Goal: Information Seeking & Learning: Learn about a topic

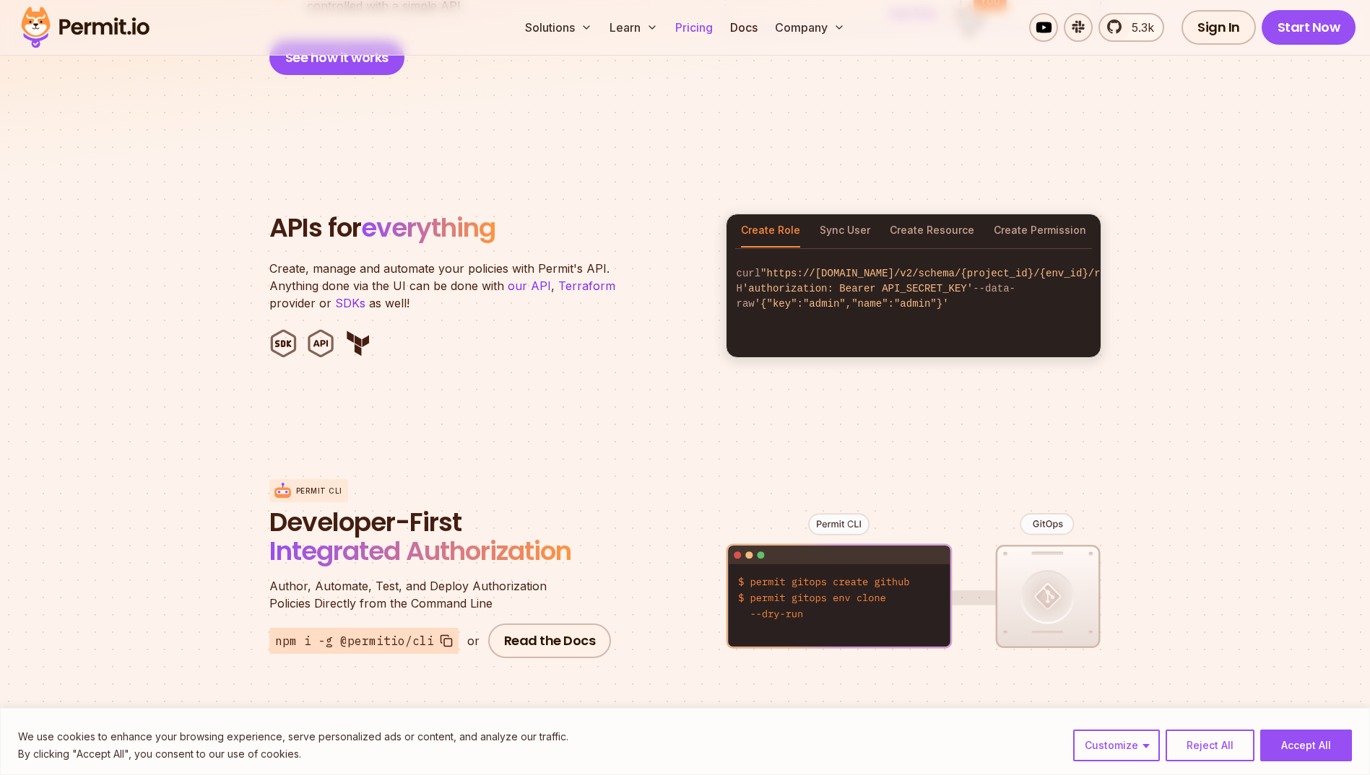
scroll to position [1949, 0]
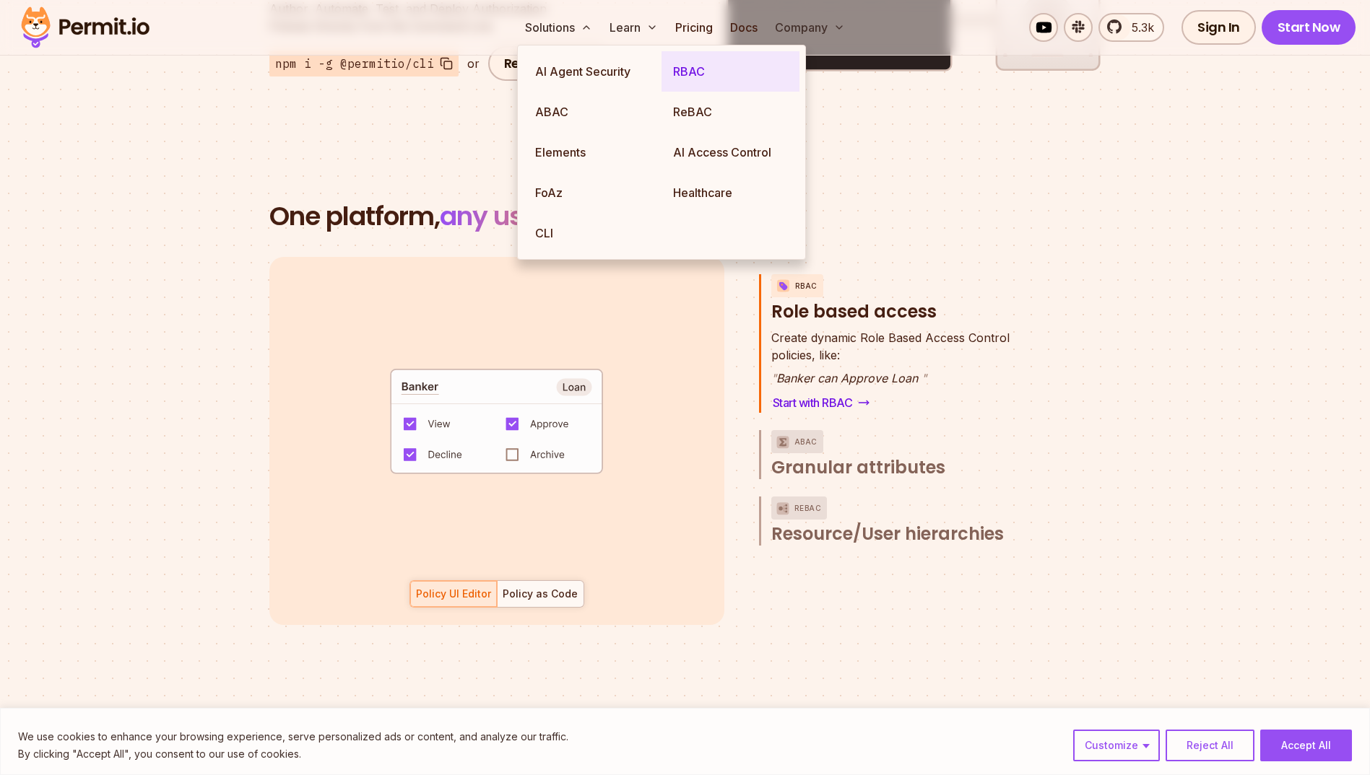
click at [700, 68] on link "RBAC" at bounding box center [730, 71] width 138 height 40
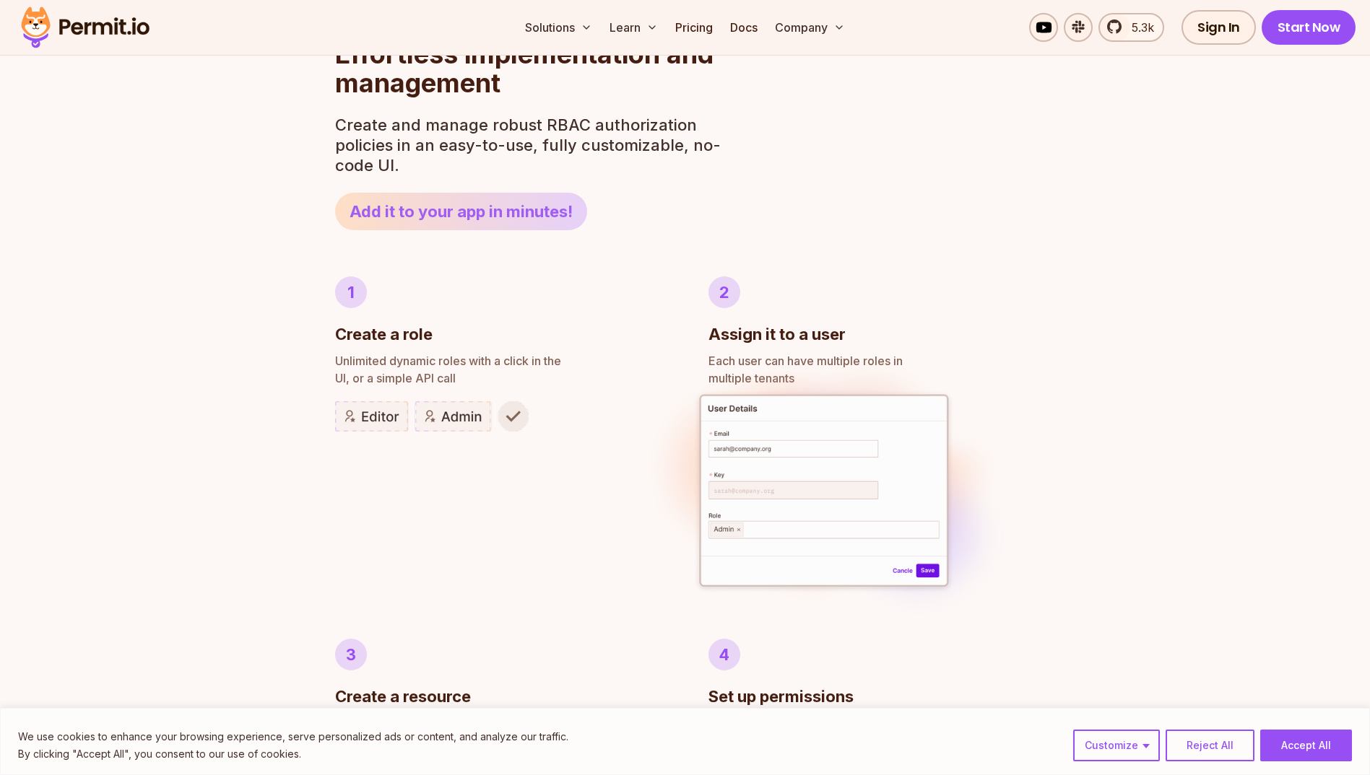
scroll to position [144, 0]
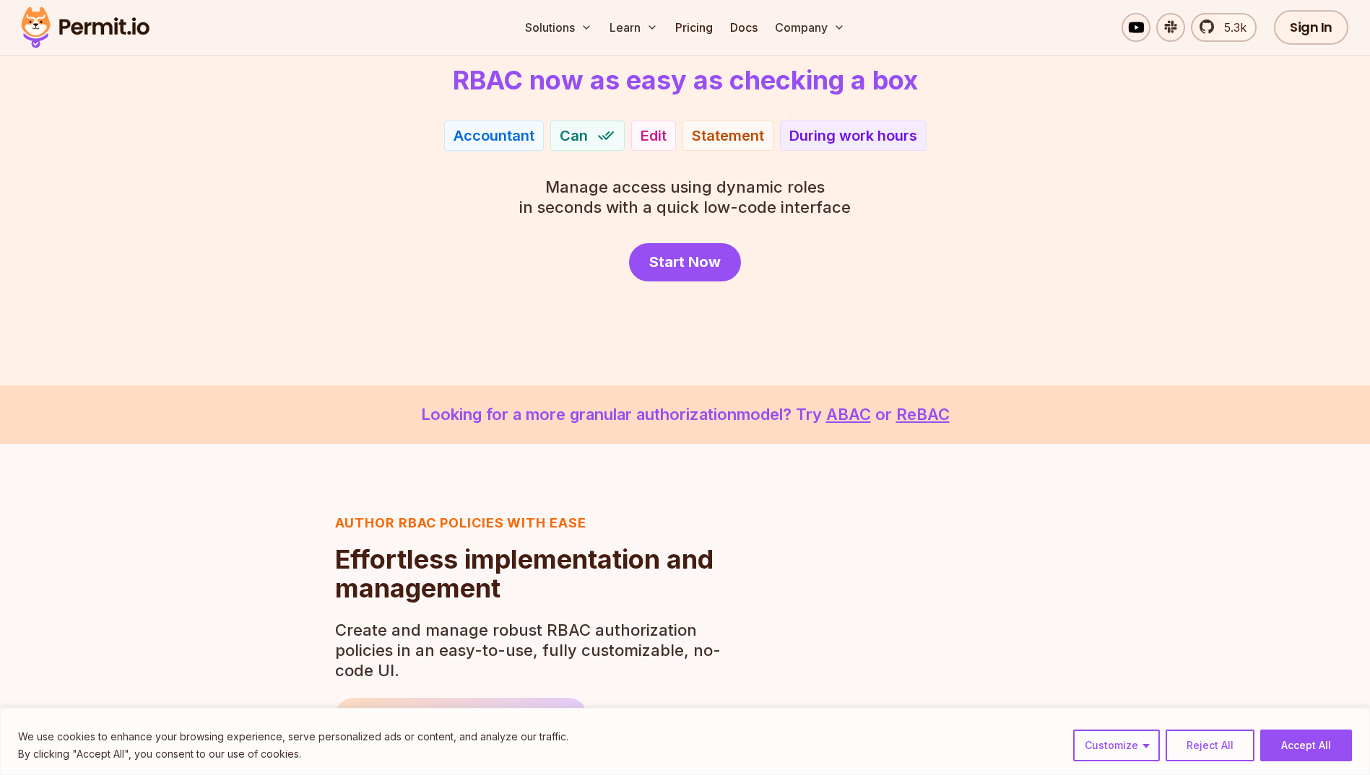
drag, startPoint x: 448, startPoint y: 81, endPoint x: 973, endPoint y: 90, distance: 525.7
click at [973, 90] on header "Role Based Access Control with Permit RBAC now as easy as checking a box" at bounding box center [685, 64] width 1011 height 61
drag, startPoint x: 973, startPoint y: 90, endPoint x: 521, endPoint y: 89, distance: 452.7
click at [521, 89] on header "Role Based Access Control with Permit RBAC now as easy as checking a box" at bounding box center [685, 64] width 1011 height 61
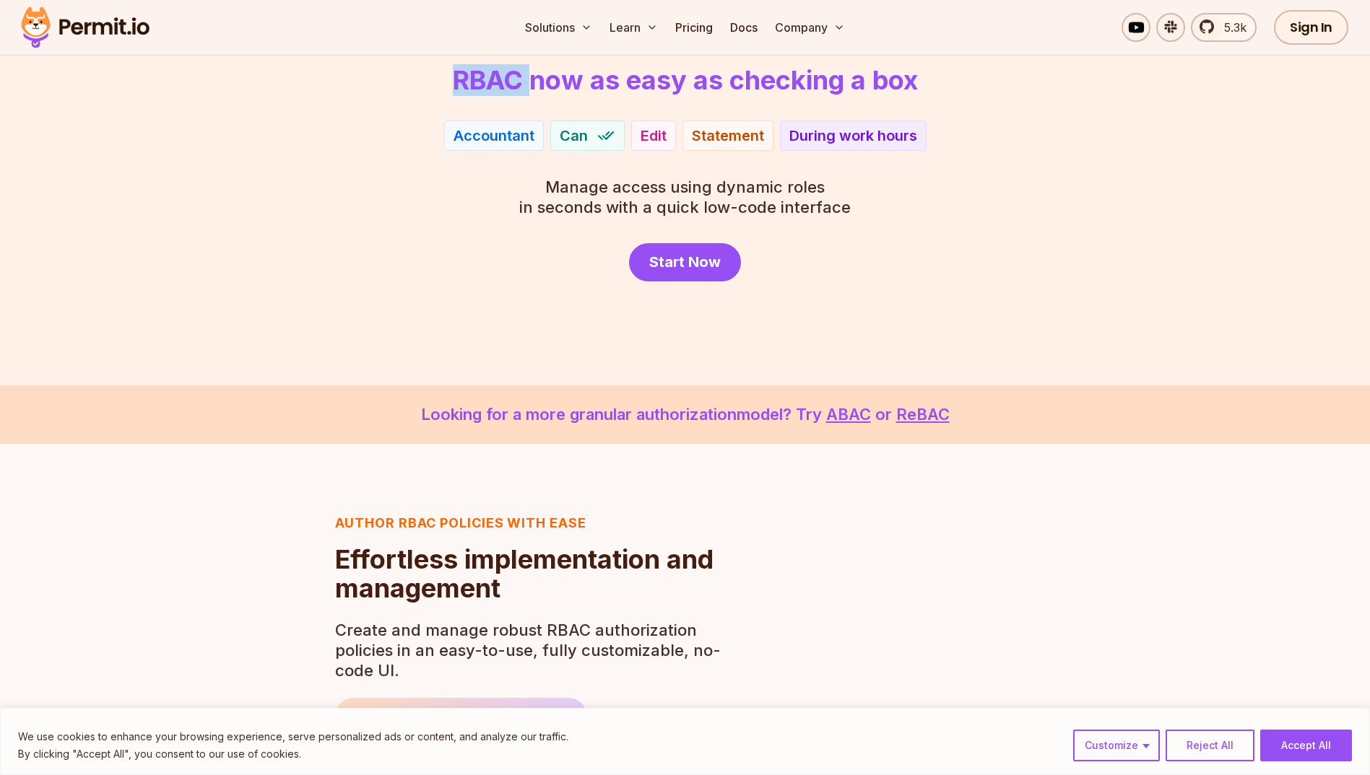
click at [521, 89] on h1 "RBAC now as easy as checking a box" at bounding box center [685, 80] width 465 height 29
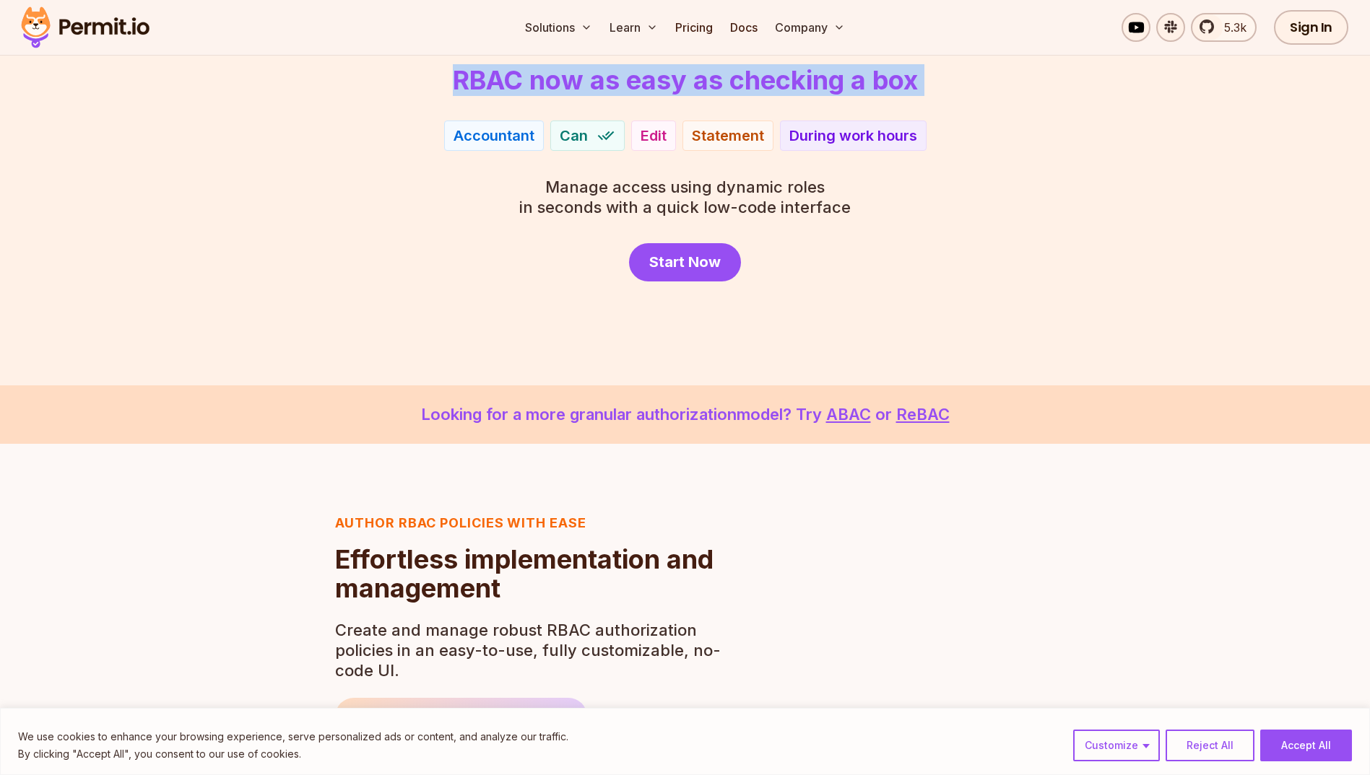
click at [521, 89] on h1 "RBAC now as easy as checking a box" at bounding box center [685, 80] width 465 height 29
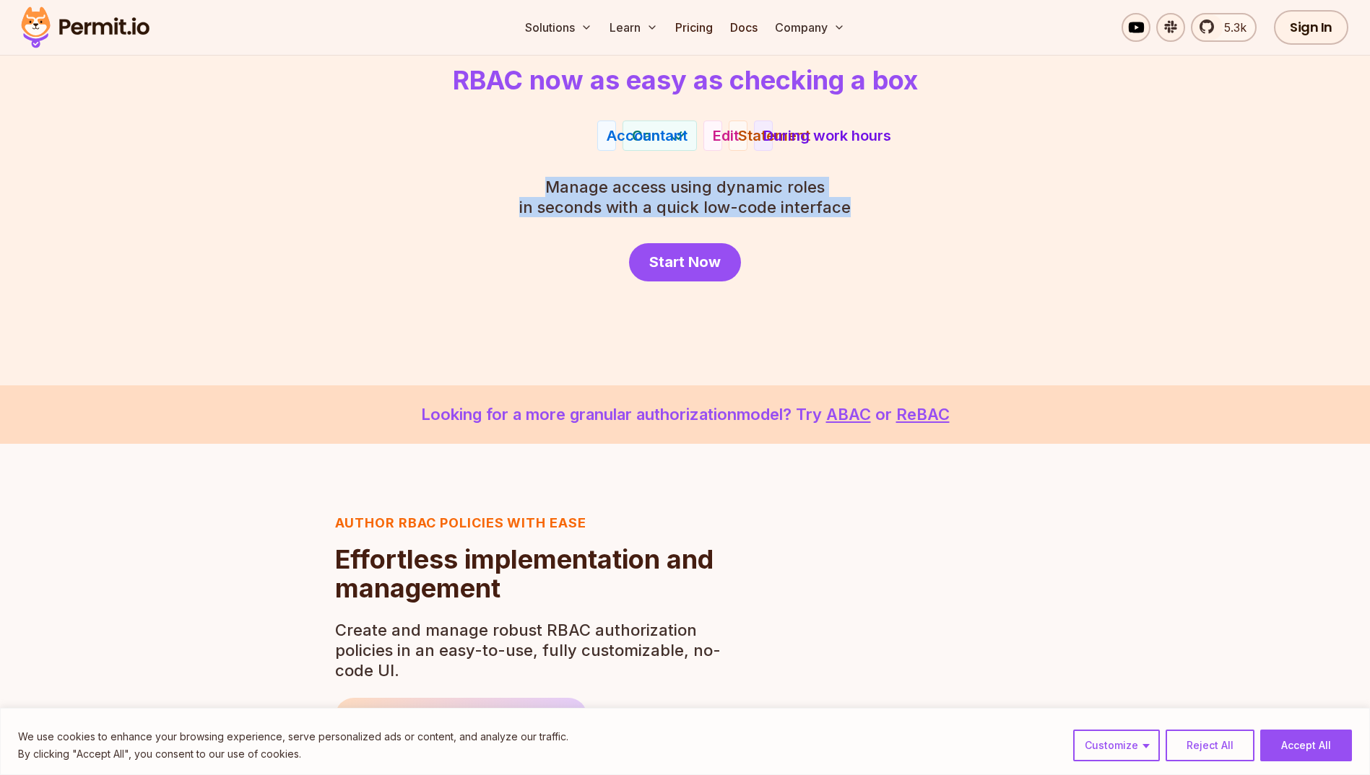
drag, startPoint x: 546, startPoint y: 183, endPoint x: 861, endPoint y: 209, distance: 315.8
click at [861, 209] on div "Role Based Access Control with Permit RBAC now as easy as checking a box Accoun…" at bounding box center [685, 158] width 1011 height 248
drag, startPoint x: 864, startPoint y: 209, endPoint x: 538, endPoint y: 188, distance: 327.0
click at [538, 187] on div "Role Based Access Control with Permit RBAC now as easy as checking a box Patien…" at bounding box center [685, 158] width 1011 height 248
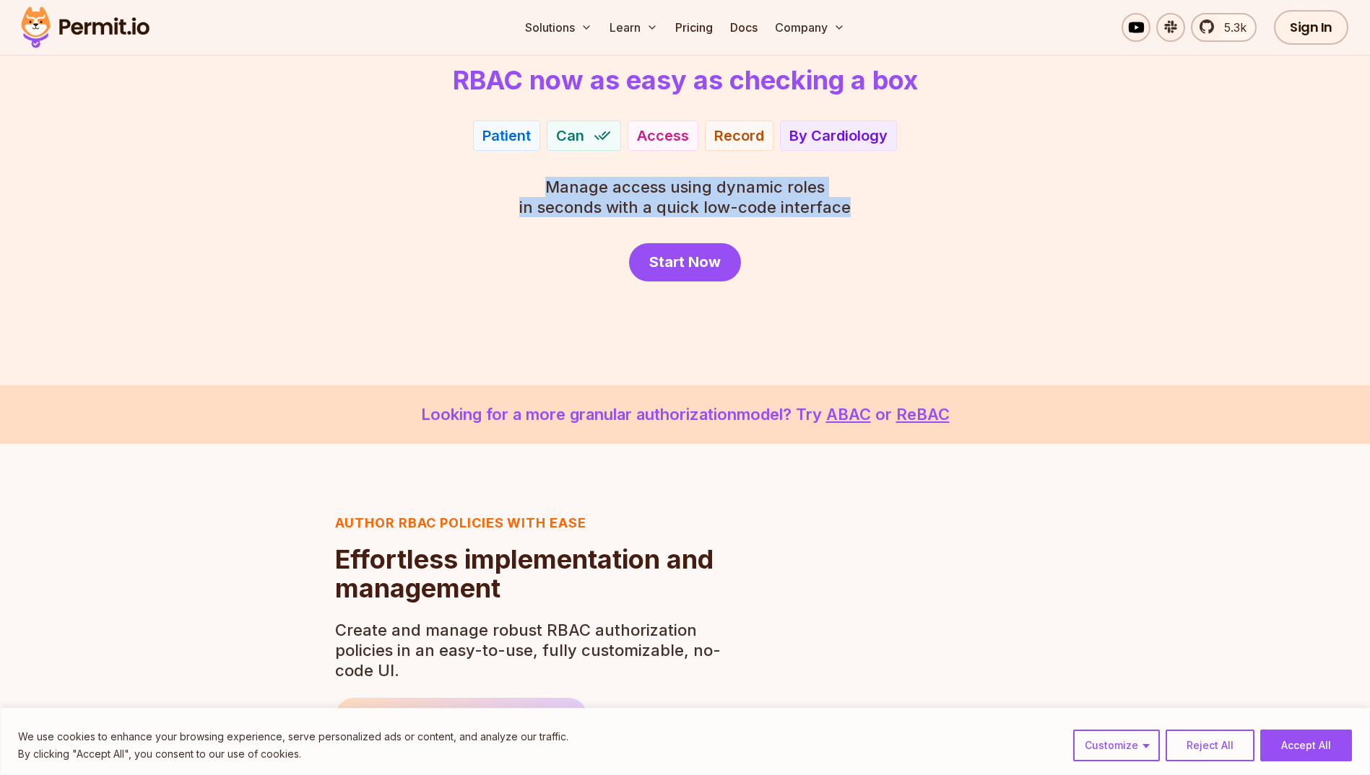
click at [538, 188] on span "Manage access using dynamic roles" at bounding box center [684, 187] width 331 height 20
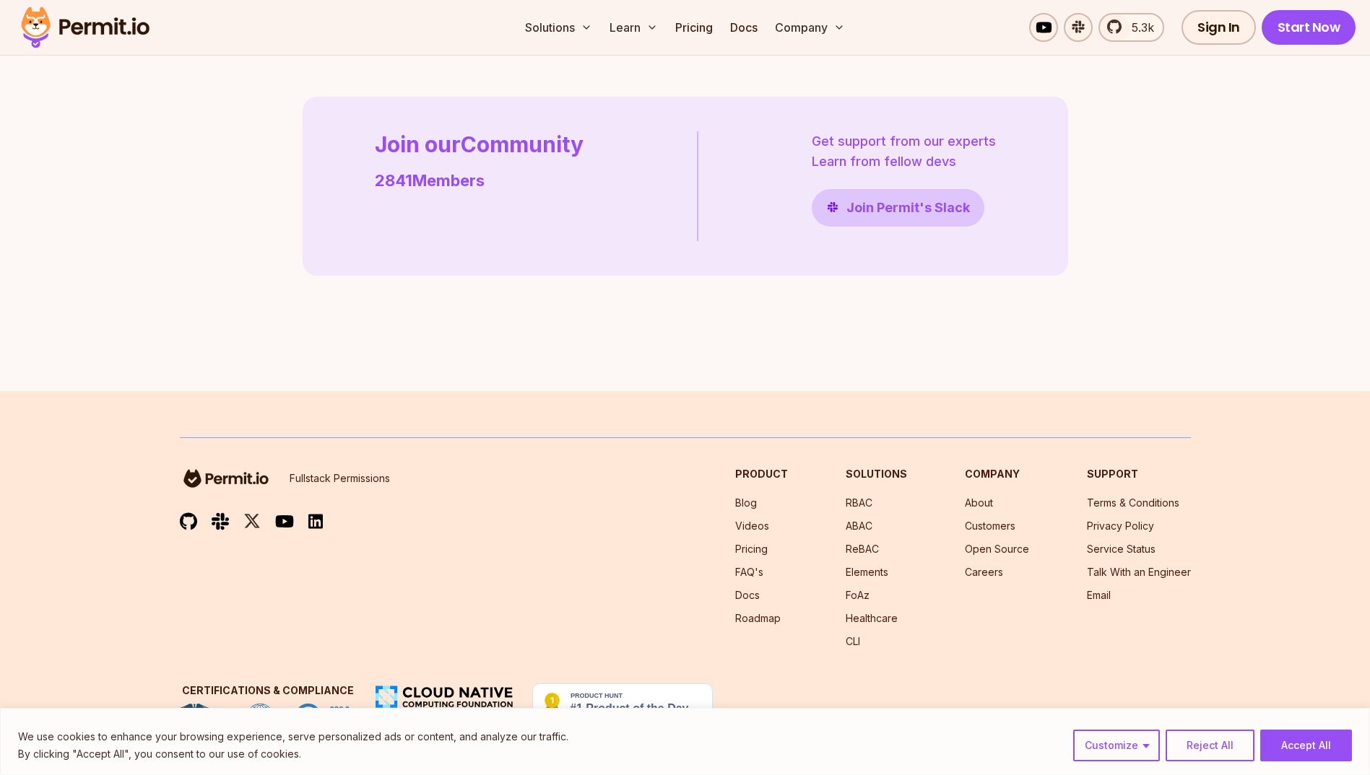
scroll to position [4130, 0]
click at [1119, 33] on link "5.3k" at bounding box center [1131, 27] width 66 height 29
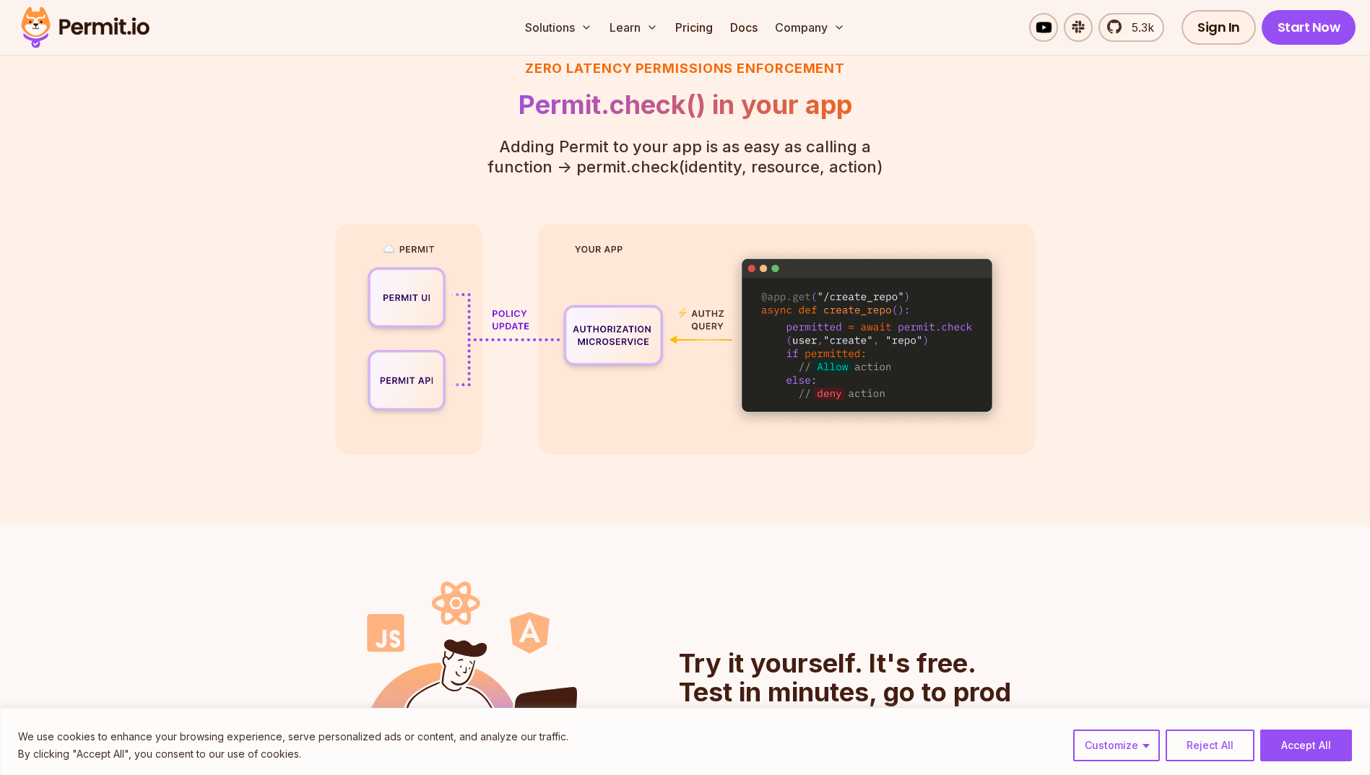
scroll to position [3047, 0]
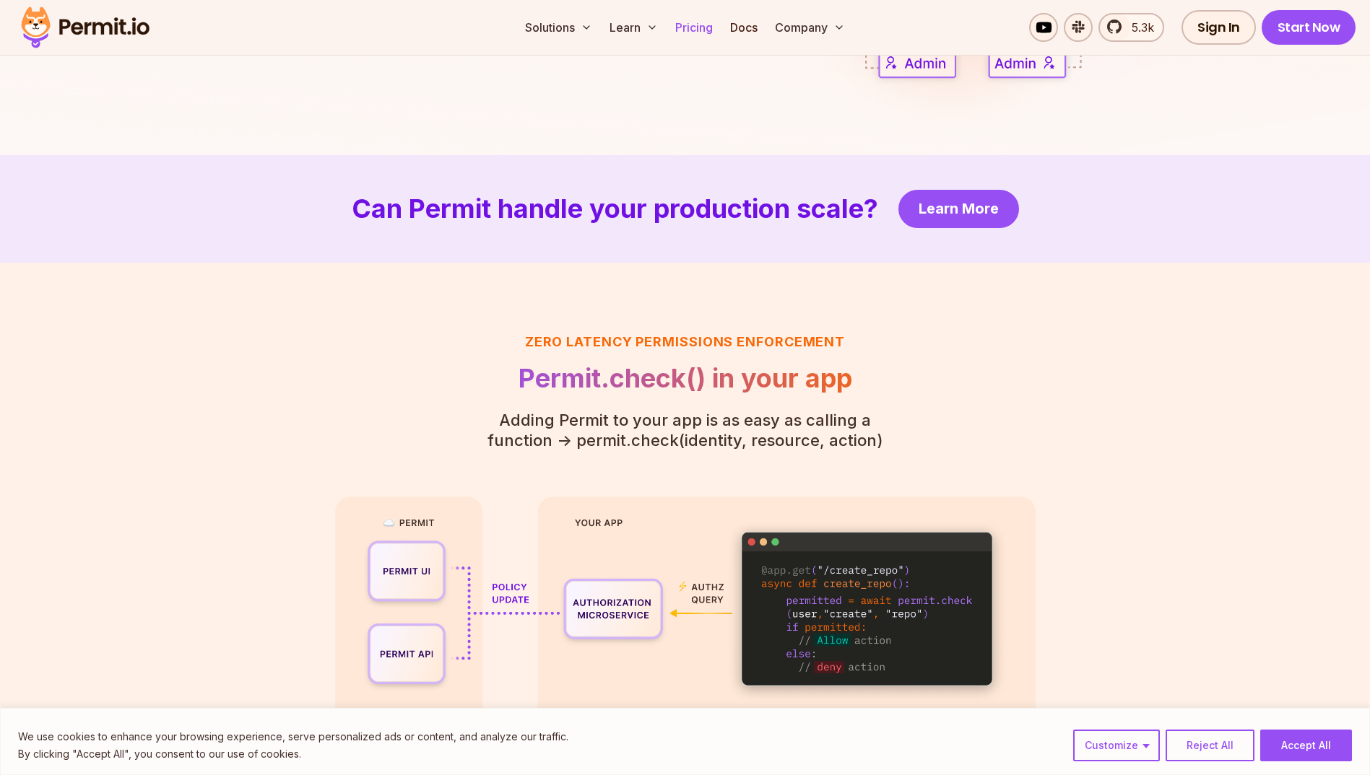
click at [691, 23] on link "Pricing" at bounding box center [693, 27] width 49 height 29
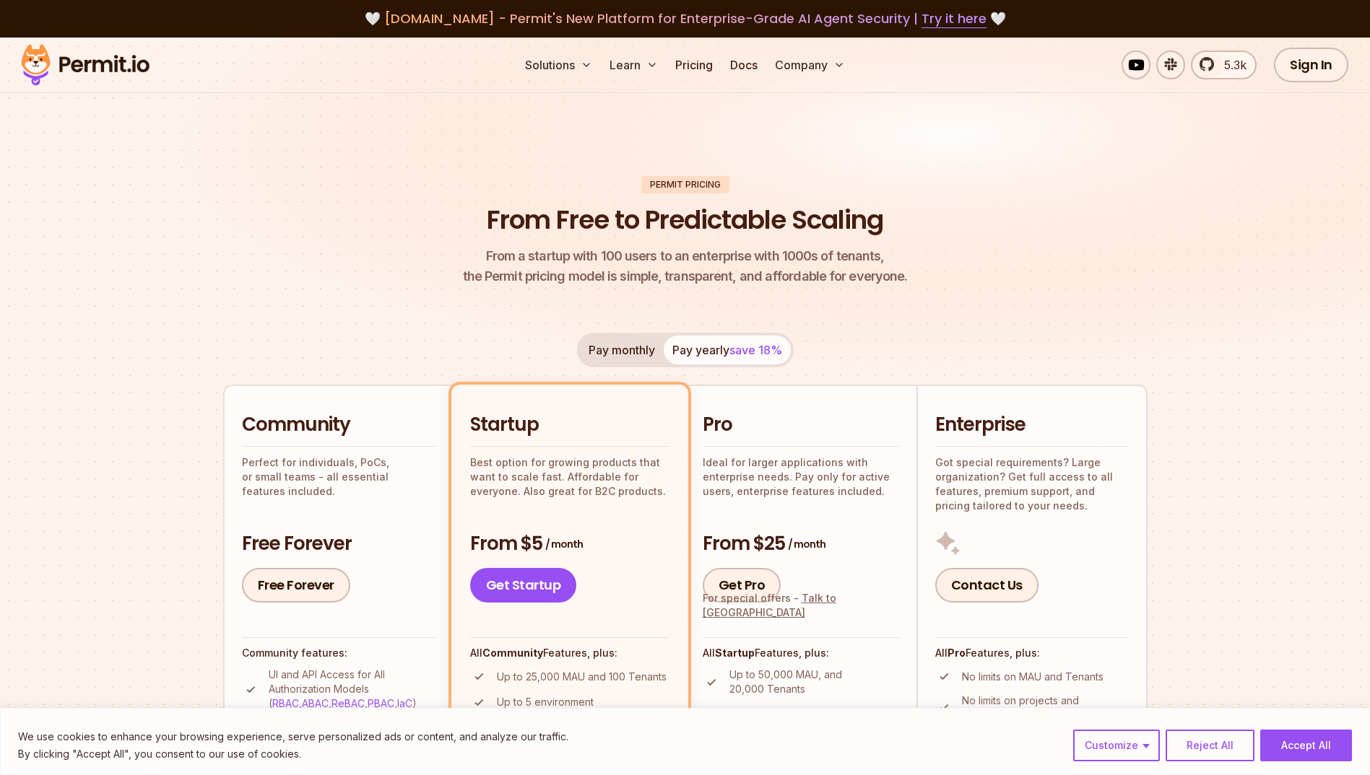
scroll to position [72, 0]
